Goal: Use online tool/utility: Use online tool/utility

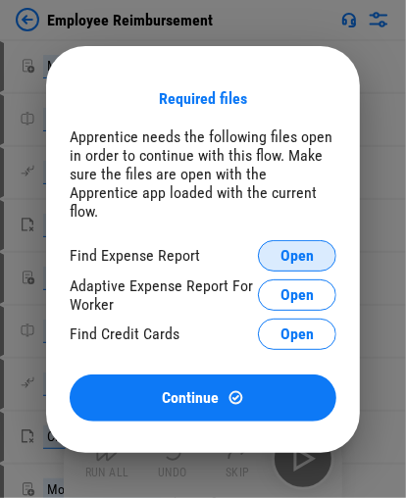
click at [298, 255] on span "Open" at bounding box center [296, 256] width 33 height 16
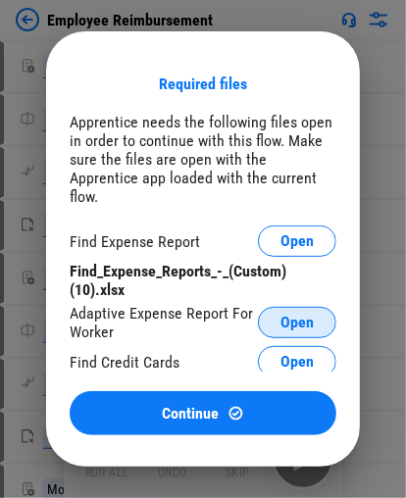
click at [299, 315] on span "Open" at bounding box center [296, 323] width 33 height 16
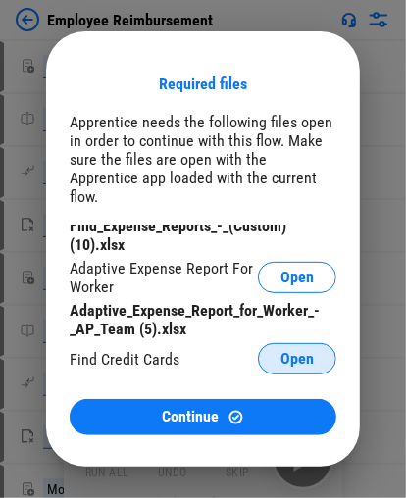
click at [289, 351] on span "Open" at bounding box center [296, 359] width 33 height 16
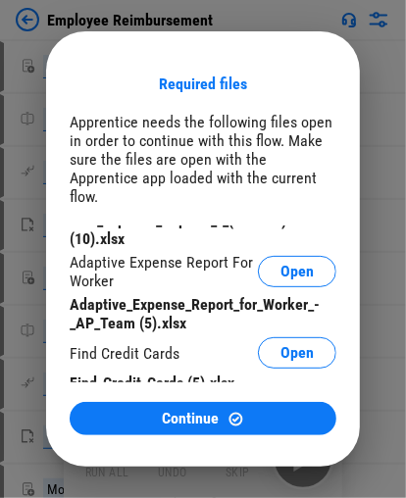
scroll to position [72, 0]
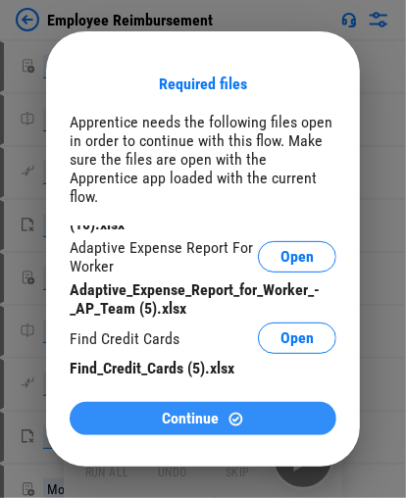
click at [219, 373] on span "Continue" at bounding box center [191, 419] width 57 height 16
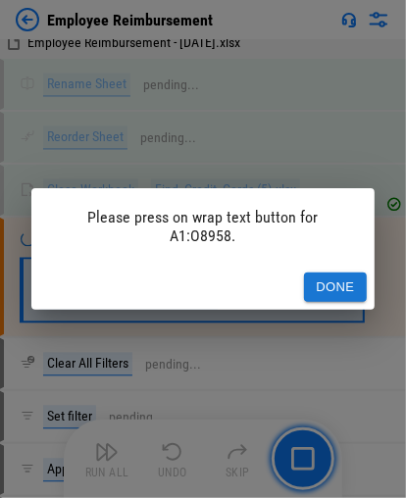
scroll to position [969, 0]
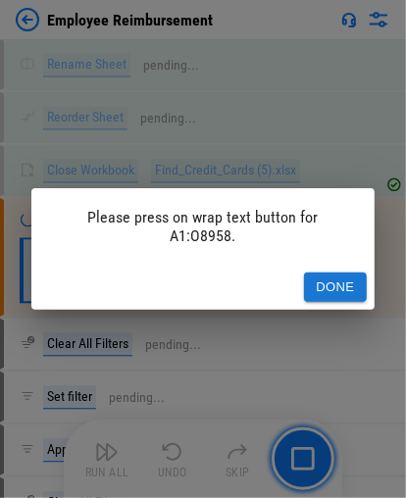
click at [319, 273] on button "Done" at bounding box center [335, 288] width 63 height 30
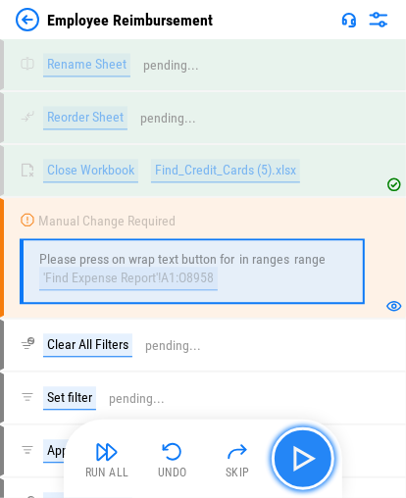
click at [294, 373] on img "button" at bounding box center [302, 458] width 31 height 31
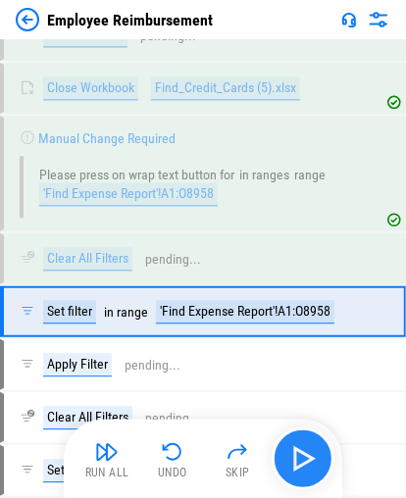
scroll to position [1105, 0]
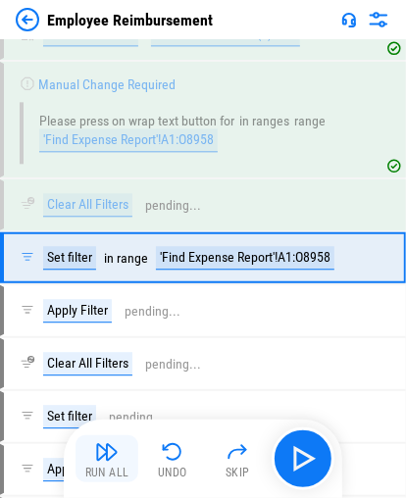
click at [119, 373] on button "Run All" at bounding box center [106, 458] width 63 height 47
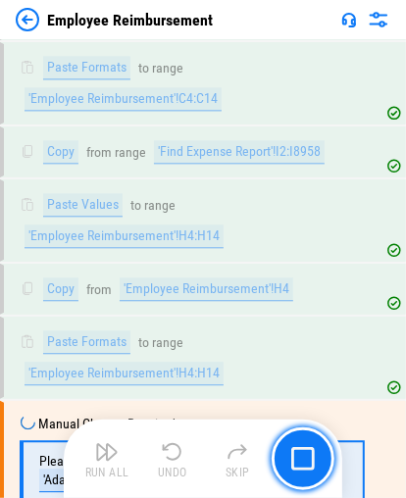
scroll to position [3075, 0]
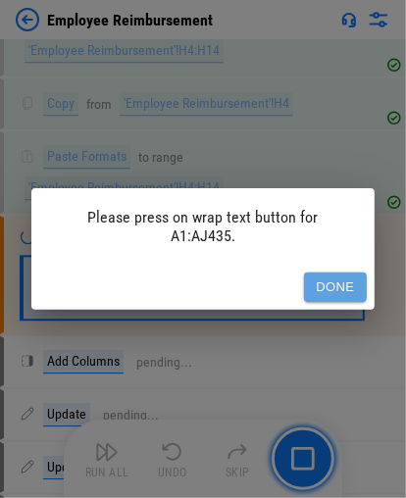
click at [319, 279] on button "Done" at bounding box center [335, 288] width 63 height 30
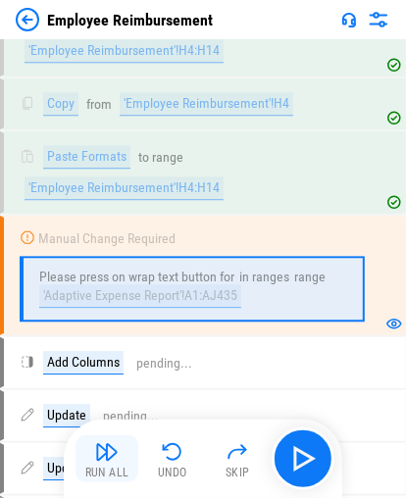
click at [123, 373] on button "Run All" at bounding box center [106, 458] width 63 height 47
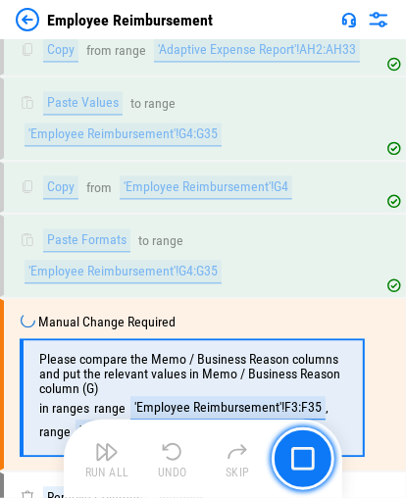
scroll to position [6552, 0]
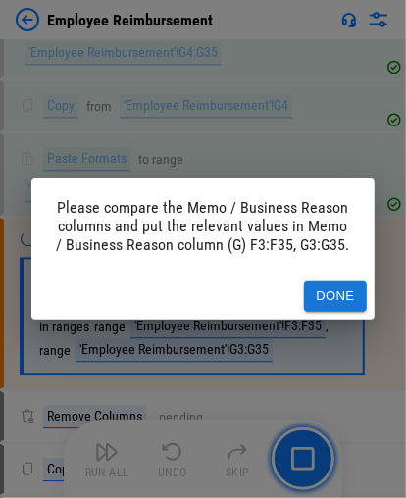
click at [319, 300] on button "Done" at bounding box center [335, 296] width 63 height 30
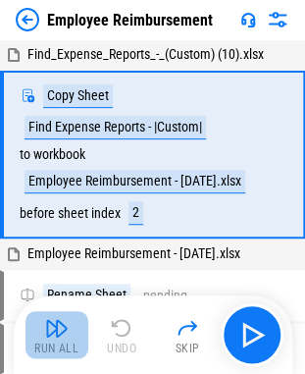
click at [54, 329] on img "button" at bounding box center [57, 328] width 24 height 24
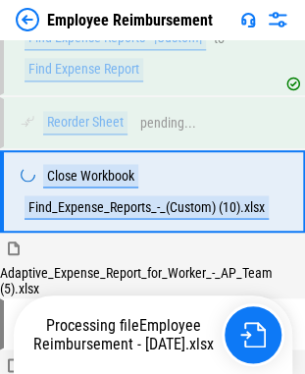
scroll to position [289, 0]
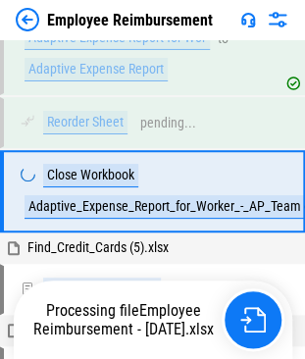
scroll to position [811, 0]
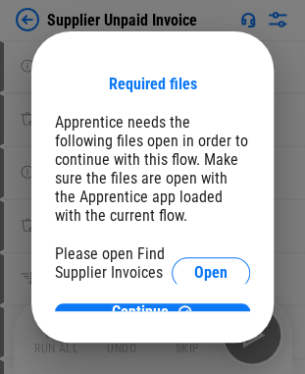
scroll to position [11, 0]
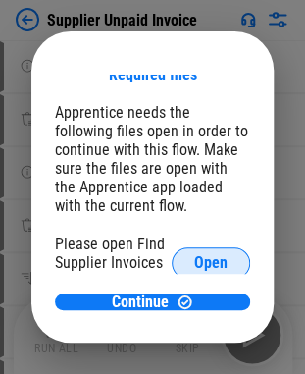
click at [194, 266] on span "Open" at bounding box center [210, 263] width 33 height 16
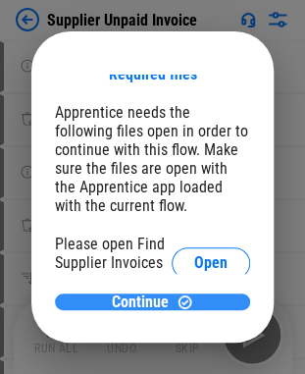
click at [202, 300] on div "Continue" at bounding box center [152, 301] width 148 height 17
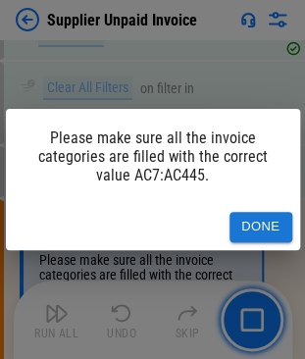
scroll to position [18690, 0]
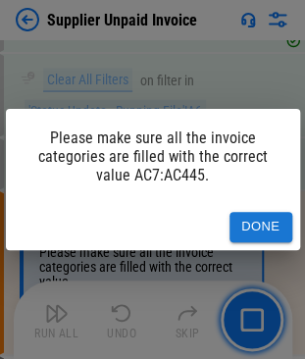
click at [247, 231] on button "Done" at bounding box center [260, 227] width 63 height 30
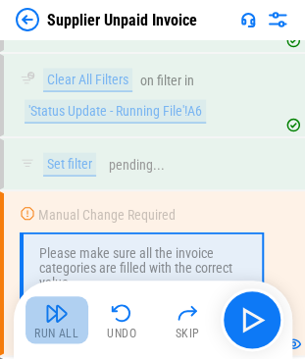
click at [36, 314] on button "Run All" at bounding box center [56, 319] width 63 height 47
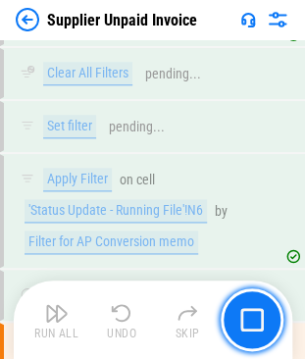
scroll to position [19465, 0]
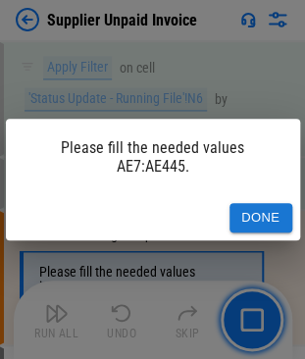
click at [275, 209] on button "Done" at bounding box center [260, 218] width 63 height 30
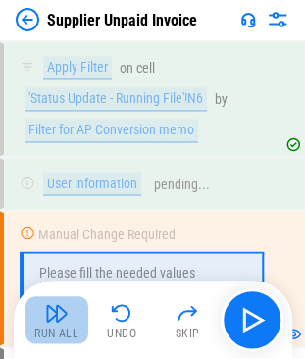
click at [55, 318] on img "button" at bounding box center [57, 313] width 24 height 24
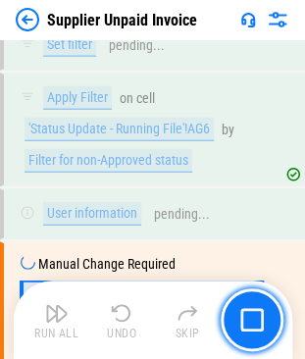
scroll to position [23361, 0]
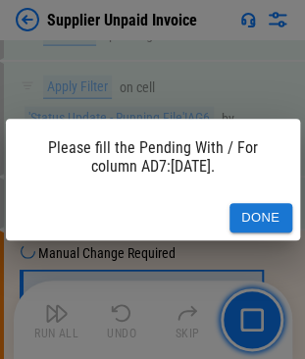
click at [282, 208] on button "Done" at bounding box center [260, 218] width 63 height 30
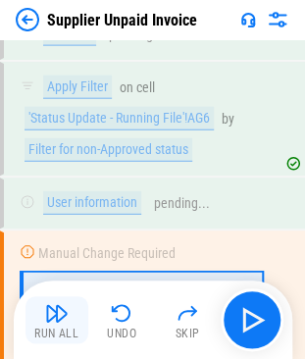
click at [63, 327] on div "Run All" at bounding box center [56, 333] width 44 height 12
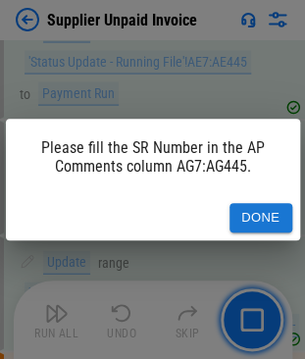
scroll to position [30637, 0]
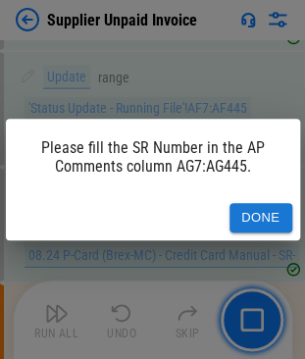
click at [282, 222] on button "Done" at bounding box center [260, 218] width 63 height 30
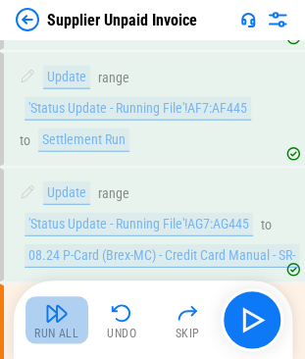
click at [46, 335] on div "Run All" at bounding box center [56, 333] width 44 height 12
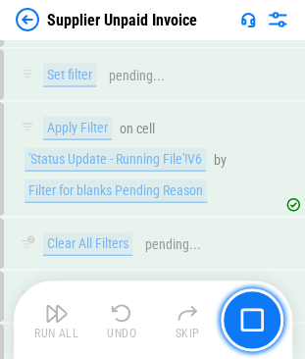
scroll to position [42569, 0]
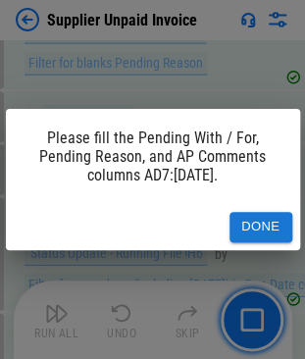
click at [255, 232] on button "Done" at bounding box center [260, 227] width 63 height 30
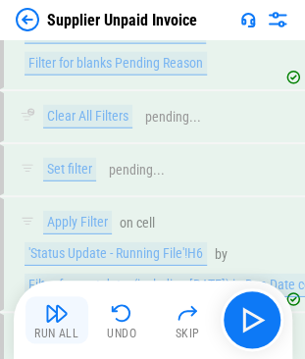
click at [64, 316] on img "button" at bounding box center [57, 313] width 24 height 24
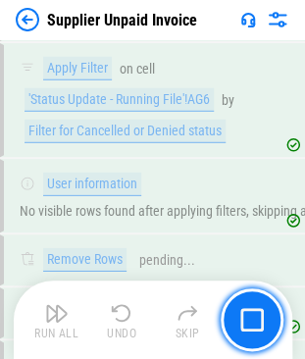
scroll to position [44481, 0]
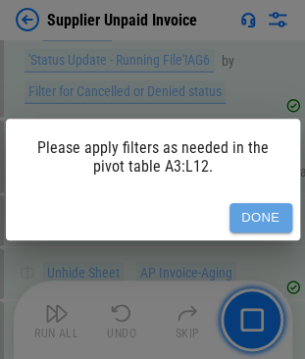
click at [276, 213] on button "Done" at bounding box center [260, 218] width 63 height 30
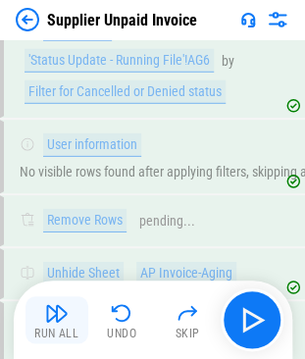
click at [61, 310] on img "button" at bounding box center [57, 313] width 24 height 24
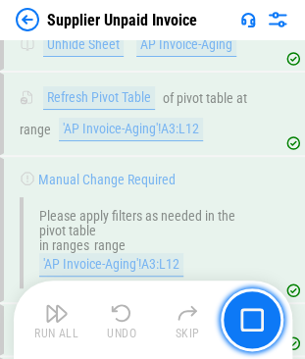
scroll to position [44756, 0]
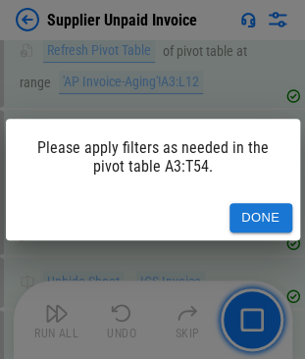
click at [261, 228] on button "Done" at bounding box center [260, 218] width 63 height 30
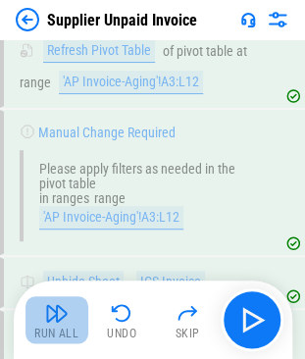
click at [43, 315] on button "Run All" at bounding box center [56, 319] width 63 height 47
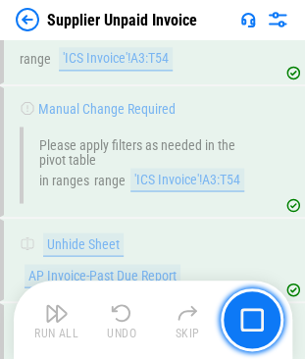
scroll to position [45085, 0]
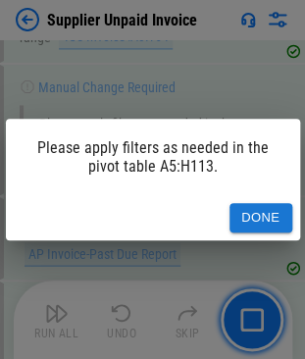
click at [263, 224] on button "Done" at bounding box center [260, 218] width 63 height 30
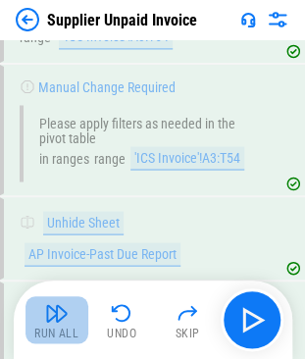
click at [61, 321] on img "button" at bounding box center [57, 313] width 24 height 24
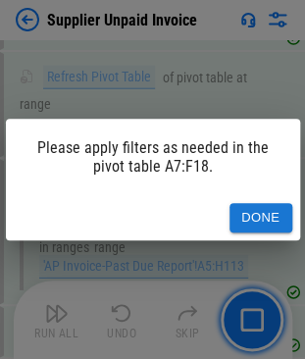
scroll to position [45368, 0]
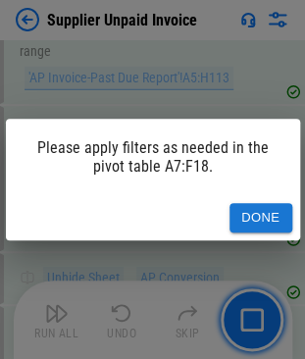
click at [272, 226] on button "Done" at bounding box center [260, 218] width 63 height 30
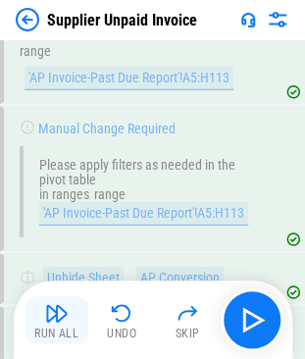
click at [45, 318] on img "button" at bounding box center [57, 313] width 24 height 24
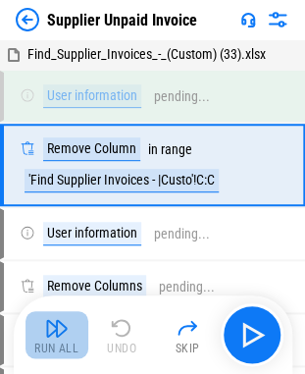
click at [43, 329] on button "Run All" at bounding box center [56, 334] width 63 height 47
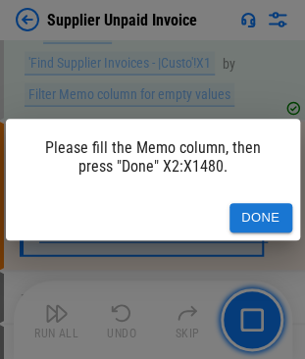
scroll to position [1342, 0]
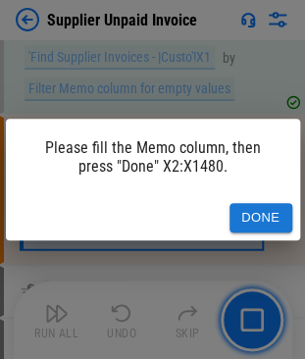
click at [246, 210] on button "Done" at bounding box center [260, 218] width 63 height 30
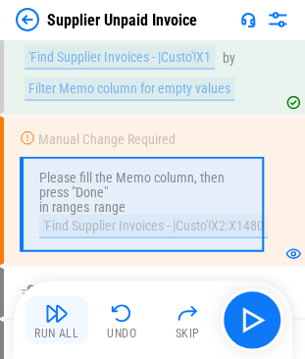
click at [66, 325] on button "Run All" at bounding box center [56, 319] width 63 height 47
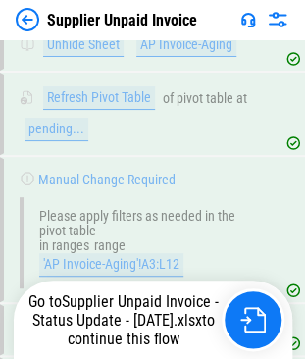
scroll to position [44756, 0]
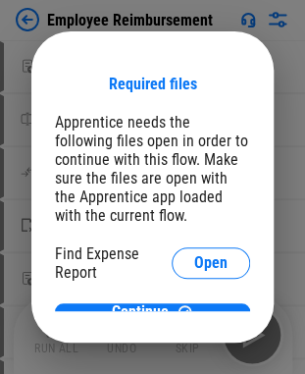
scroll to position [11, 0]
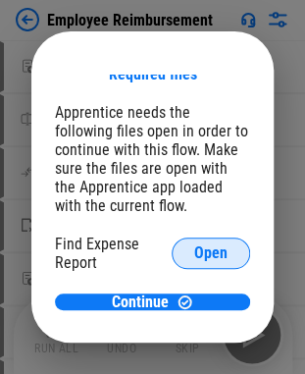
click at [194, 257] on span "Open" at bounding box center [210, 253] width 33 height 16
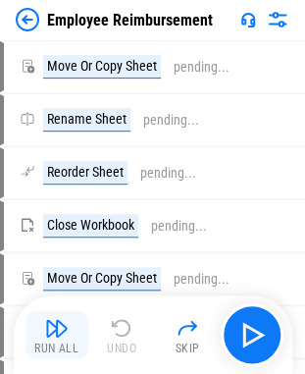
click at [56, 337] on img "button" at bounding box center [57, 328] width 24 height 24
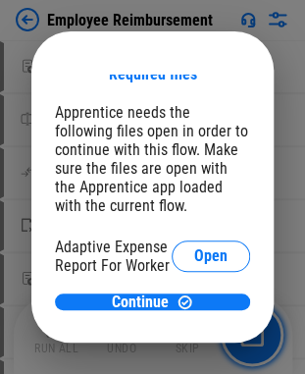
scroll to position [78, 0]
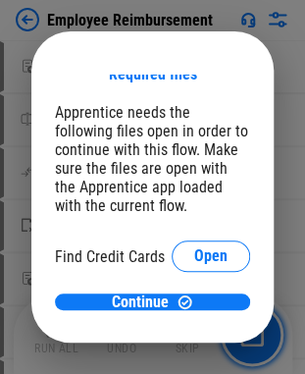
click at [194, 225] on span "Open" at bounding box center [210, 217] width 33 height 16
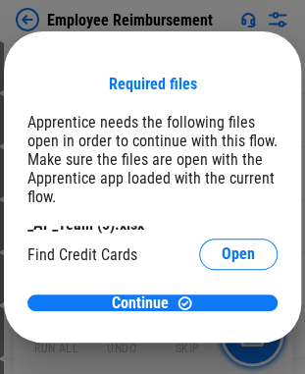
scroll to position [125, 0]
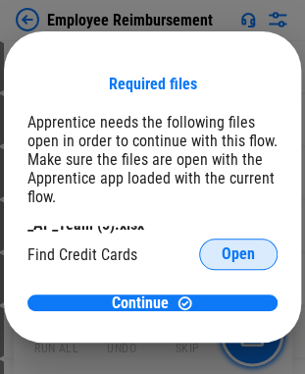
click at [222, 246] on span "Open" at bounding box center [238, 254] width 33 height 16
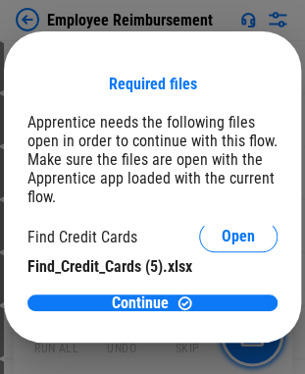
click at [176, 82] on div "Required files" at bounding box center [153, 84] width 88 height 19
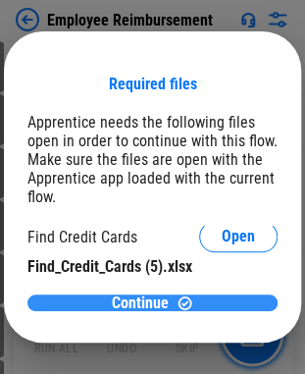
click at [222, 301] on div "Continue" at bounding box center [152, 302] width 203 height 17
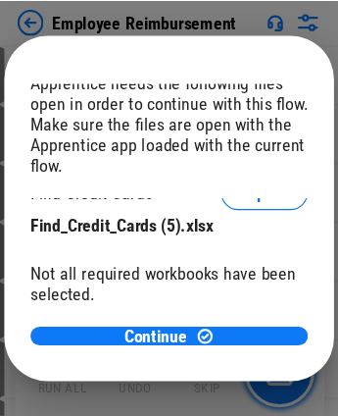
scroll to position [157, 0]
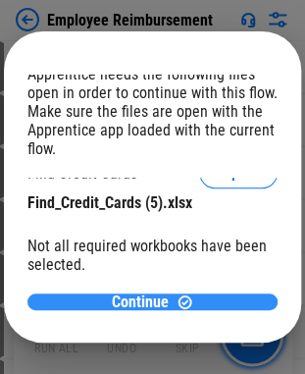
click at [185, 303] on div "Continue" at bounding box center [152, 301] width 203 height 17
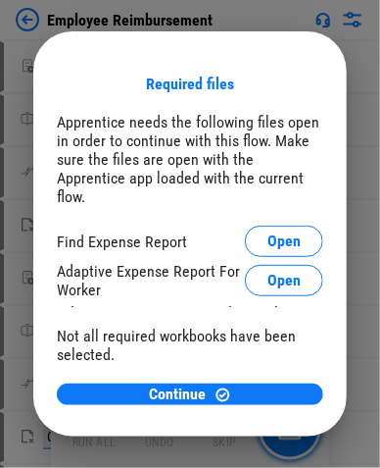
scroll to position [0, 0]
click at [273, 233] on span "Open" at bounding box center [284, 241] width 33 height 16
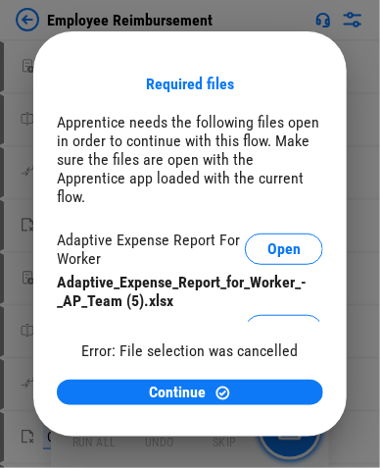
scroll to position [48, 0]
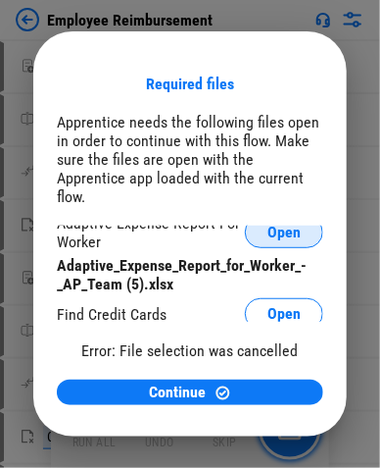
click at [279, 225] on span "Open" at bounding box center [284, 233] width 33 height 16
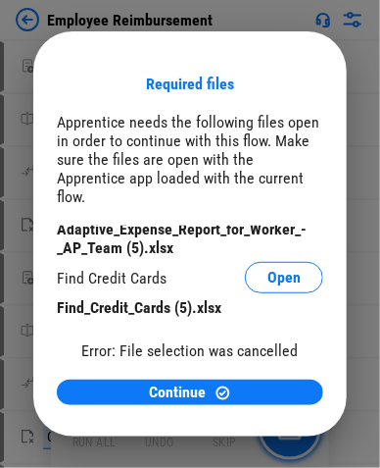
click at [199, 298] on div "Find_Credit_Cards (5).xlsx" at bounding box center [190, 307] width 267 height 19
click at [268, 270] on span "Open" at bounding box center [284, 278] width 33 height 16
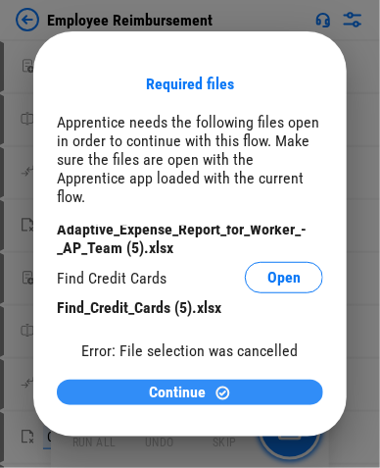
click at [277, 373] on button "Continue" at bounding box center [190, 391] width 267 height 25
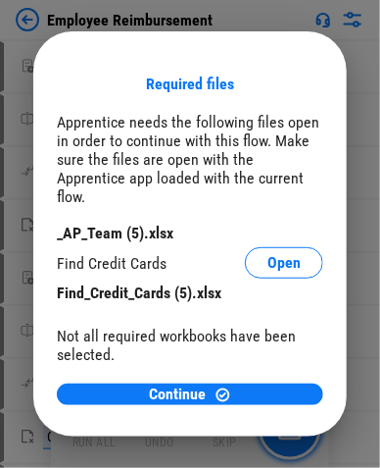
scroll to position [102, 0]
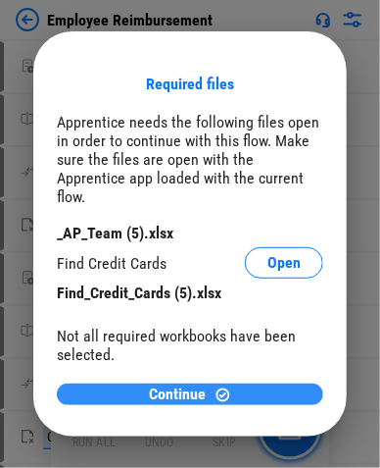
click at [251, 373] on div "Continue" at bounding box center [190, 394] width 220 height 17
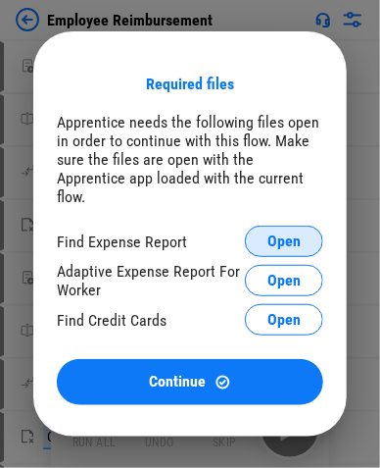
click at [285, 233] on span "Open" at bounding box center [284, 241] width 33 height 16
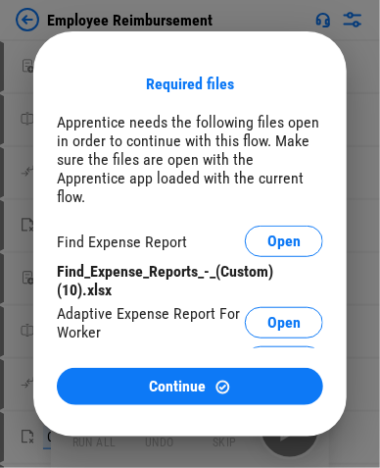
scroll to position [21, 0]
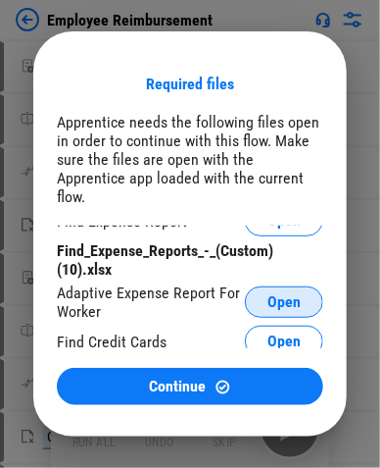
click at [275, 294] on span "Open" at bounding box center [284, 302] width 33 height 16
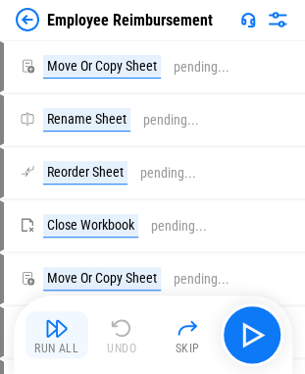
click at [45, 322] on img "button" at bounding box center [57, 328] width 24 height 24
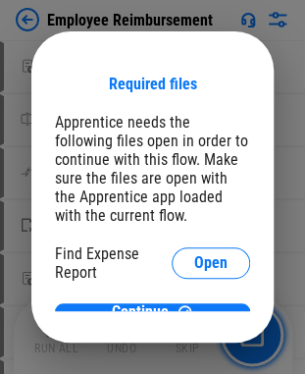
scroll to position [11, 0]
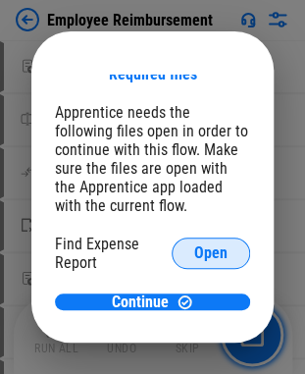
click at [194, 257] on span "Open" at bounding box center [210, 253] width 33 height 16
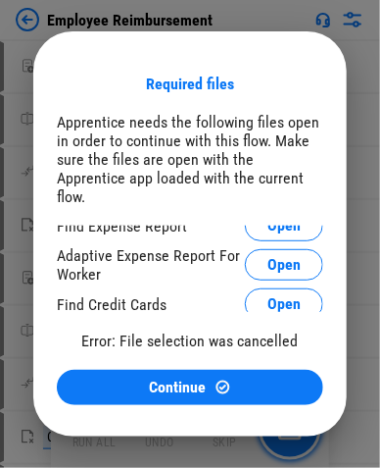
scroll to position [0, 0]
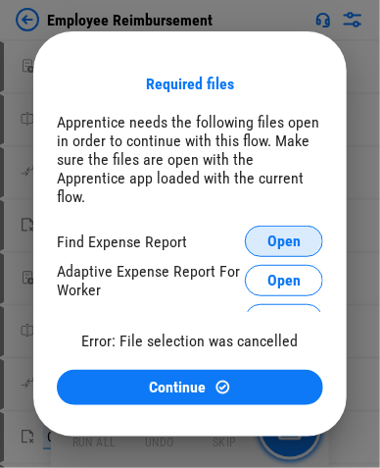
click at [268, 233] on span "Open" at bounding box center [284, 241] width 33 height 16
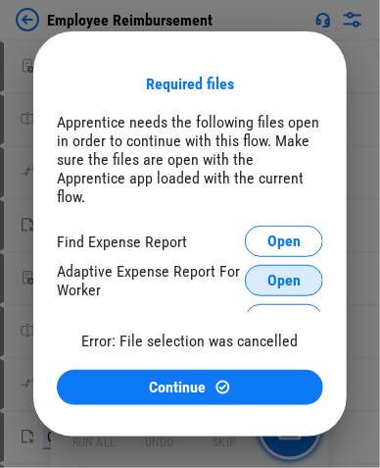
click at [261, 273] on button "Open" at bounding box center [284, 280] width 78 height 31
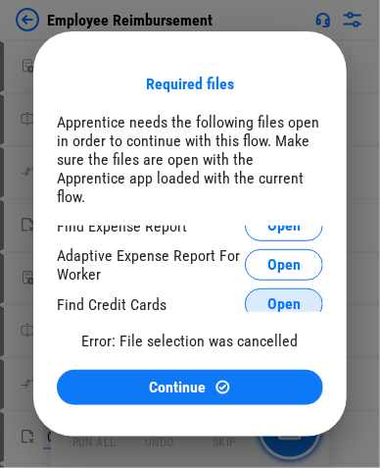
click at [298, 288] on button "Open" at bounding box center [284, 303] width 78 height 31
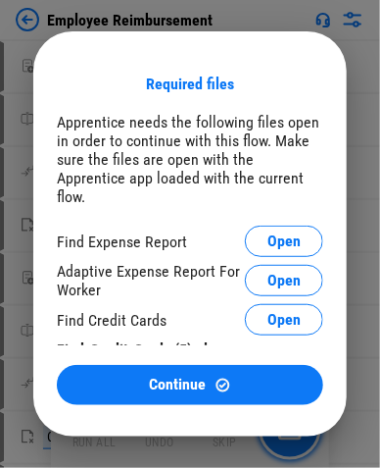
click at [202, 54] on div "Required files Apprentice needs the following files open in order to continue w…" at bounding box center [190, 233] width 314 height 405
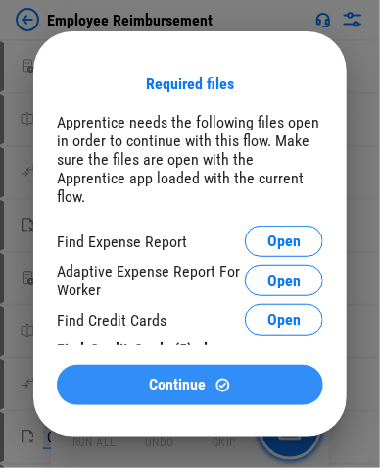
click at [155, 373] on span "Continue" at bounding box center [178, 384] width 57 height 16
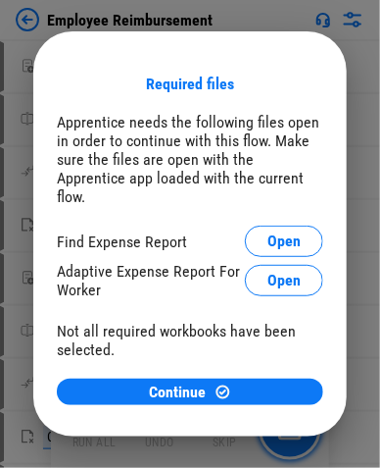
scroll to position [48, 0]
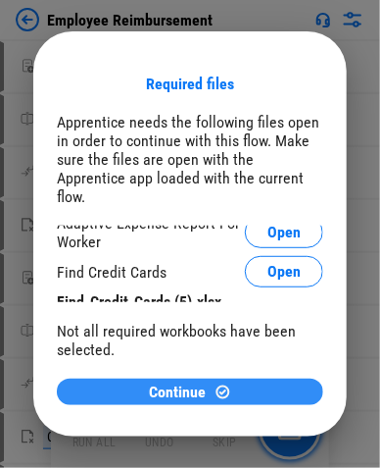
click at [121, 373] on div "Continue" at bounding box center [190, 391] width 220 height 17
click at [161, 373] on span "Continue" at bounding box center [178, 392] width 57 height 16
click at [184, 373] on span "Continue" at bounding box center [178, 392] width 57 height 16
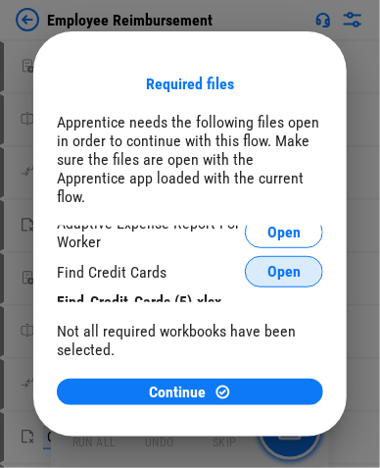
click at [280, 264] on span "Open" at bounding box center [284, 272] width 33 height 16
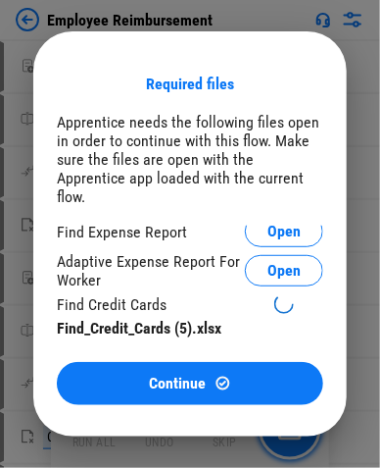
scroll to position [0, 0]
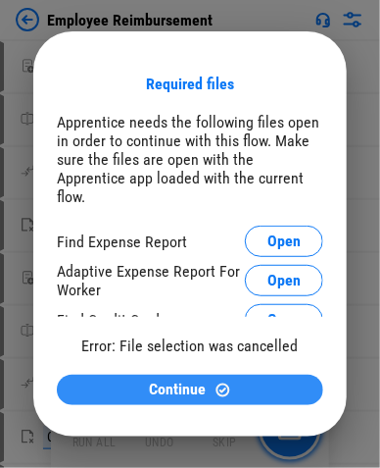
click at [270, 373] on div "Continue" at bounding box center [190, 389] width 220 height 17
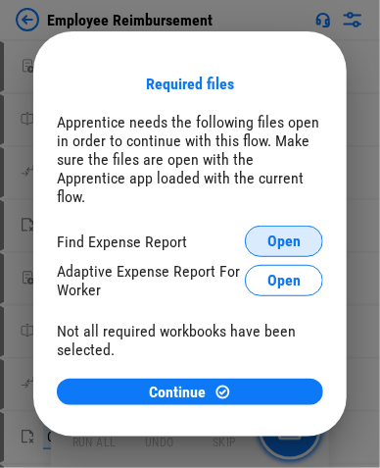
click at [292, 226] on button "Open" at bounding box center [284, 241] width 78 height 31
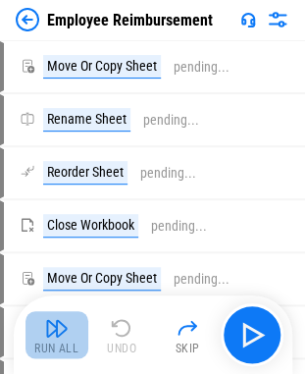
click at [55, 335] on img "button" at bounding box center [57, 328] width 24 height 24
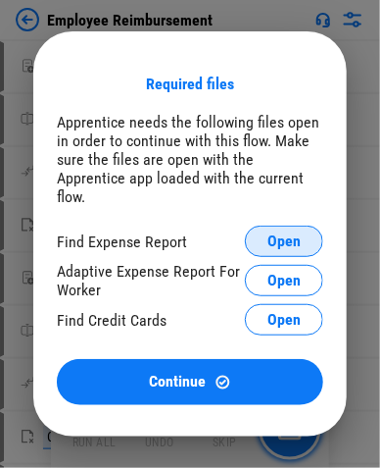
click at [273, 233] on span "Open" at bounding box center [284, 241] width 33 height 16
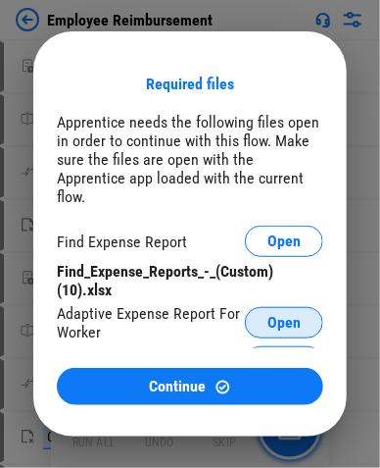
click at [279, 315] on span "Open" at bounding box center [284, 323] width 33 height 16
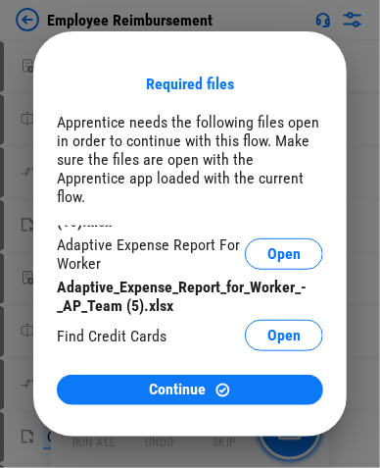
scroll to position [73, 0]
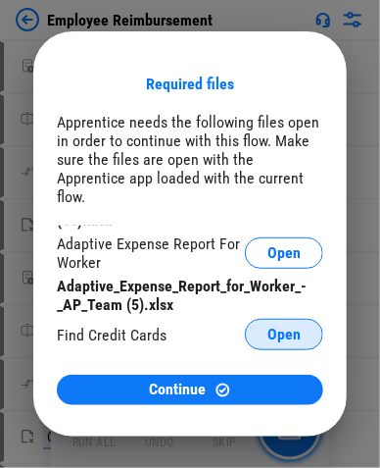
click at [245, 319] on button "Open" at bounding box center [284, 334] width 78 height 31
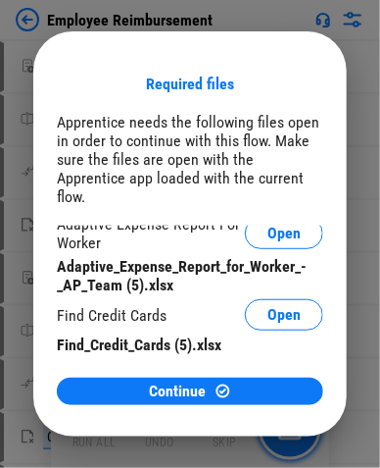
scroll to position [93, 0]
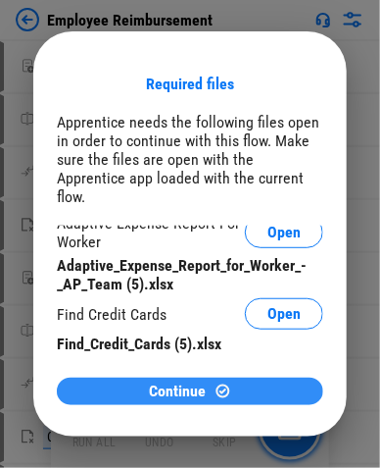
click at [245, 373] on div "Continue" at bounding box center [190, 390] width 220 height 17
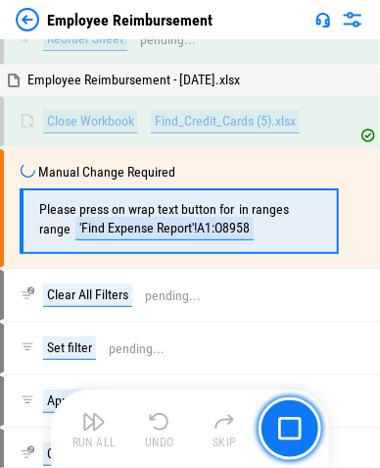
scroll to position [1086, 0]
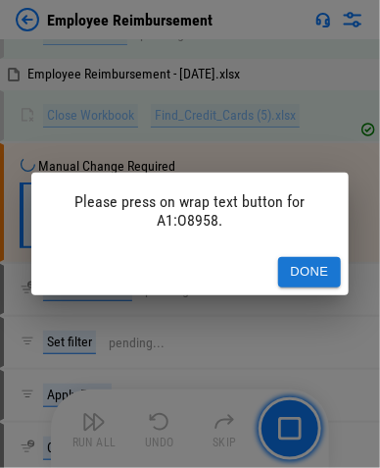
click at [319, 270] on button "Done" at bounding box center [309, 272] width 63 height 30
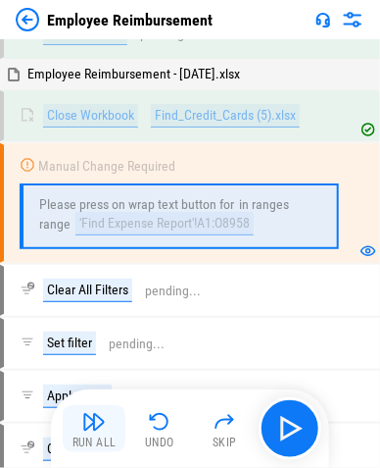
click at [103, 373] on div "Run All" at bounding box center [95, 442] width 44 height 12
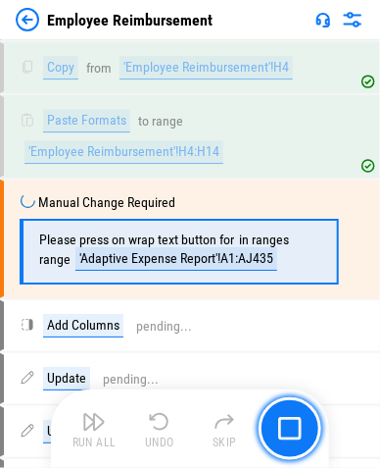
scroll to position [3213, 0]
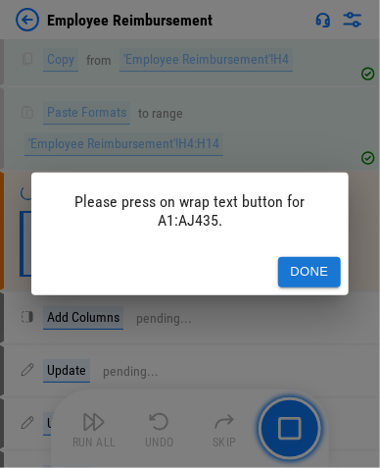
click at [319, 278] on button "Done" at bounding box center [309, 272] width 63 height 30
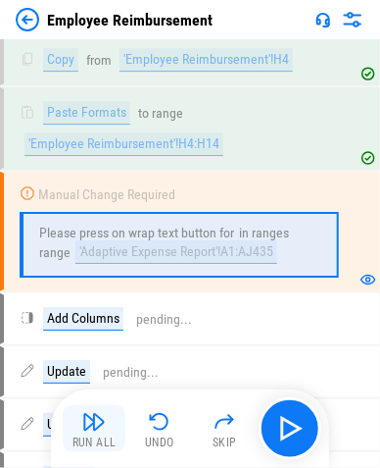
click at [106, 373] on div "Run All" at bounding box center [95, 442] width 44 height 12
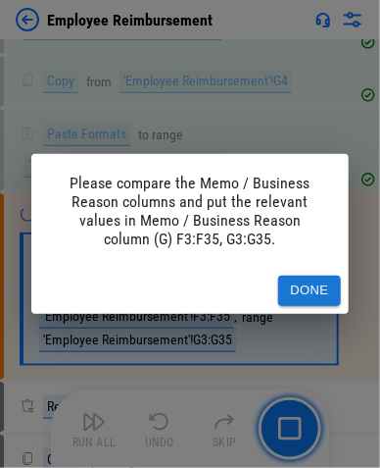
scroll to position [6954, 0]
click at [310, 296] on button "Done" at bounding box center [309, 291] width 63 height 30
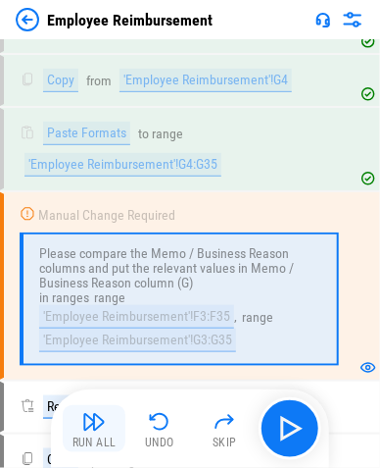
click at [113, 373] on button "Run All" at bounding box center [94, 428] width 63 height 47
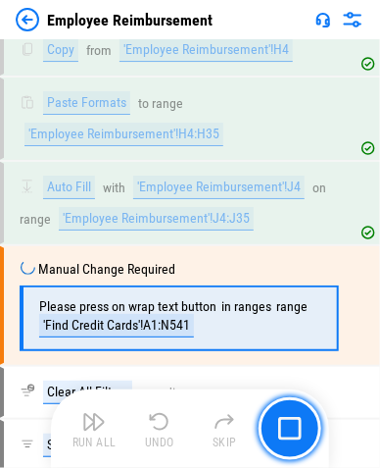
scroll to position [7867, 0]
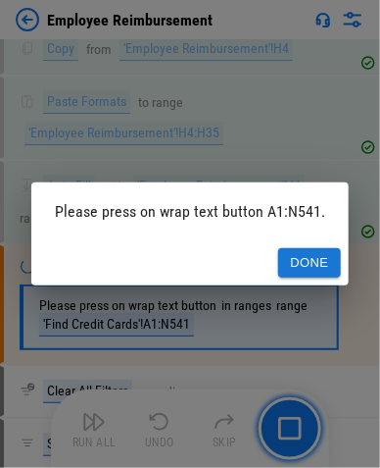
click at [313, 274] on button "Done" at bounding box center [309, 263] width 63 height 30
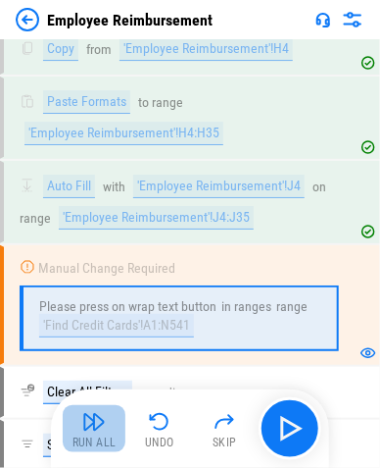
click at [94, 373] on img "button" at bounding box center [94, 422] width 24 height 24
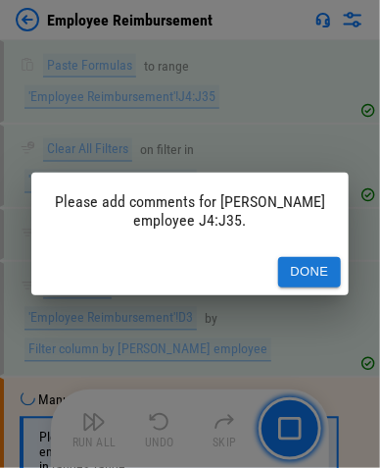
scroll to position [9588, 0]
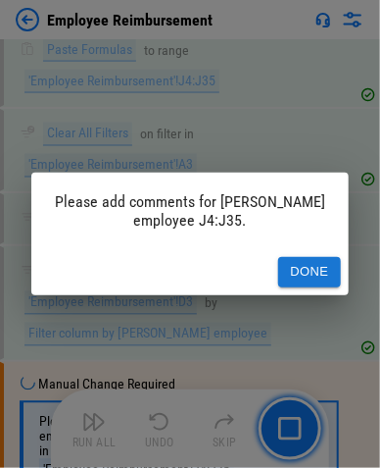
click at [285, 266] on button "Done" at bounding box center [309, 272] width 63 height 30
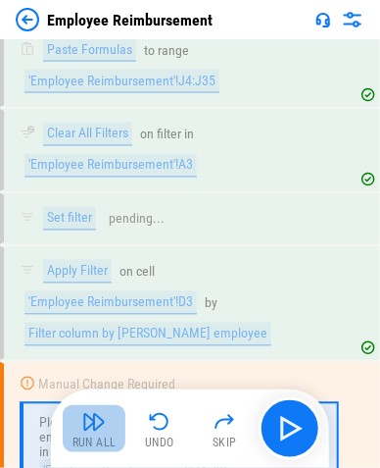
click at [105, 373] on div "Run All" at bounding box center [95, 442] width 44 height 12
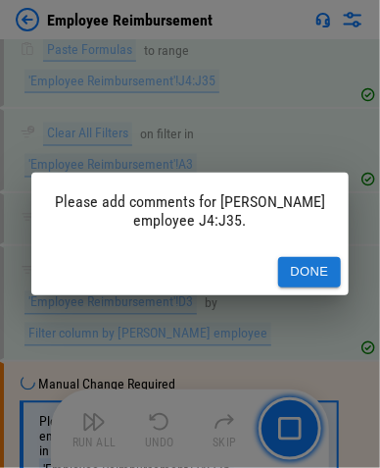
click at [309, 276] on button "Done" at bounding box center [309, 272] width 63 height 30
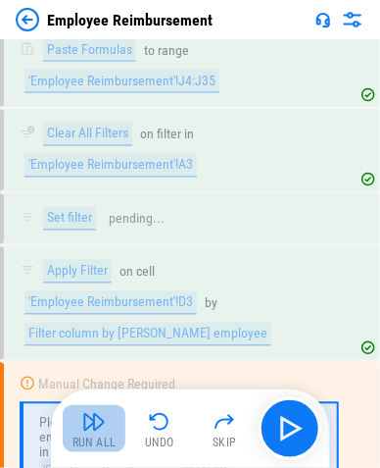
click at [82, 373] on img "button" at bounding box center [94, 422] width 24 height 24
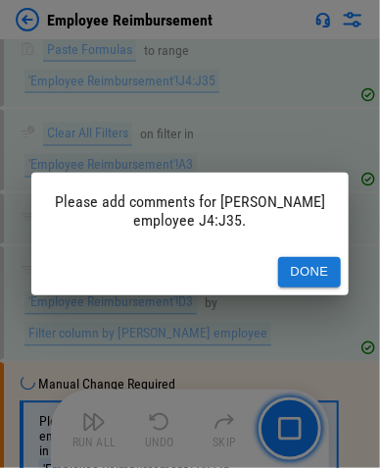
click at [319, 268] on button "Done" at bounding box center [309, 272] width 63 height 30
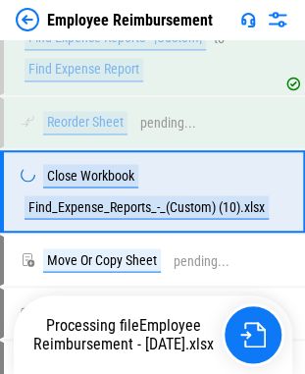
scroll to position [289, 0]
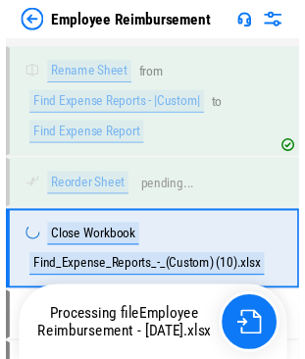
scroll to position [289, 0]
